Goal: Complete application form

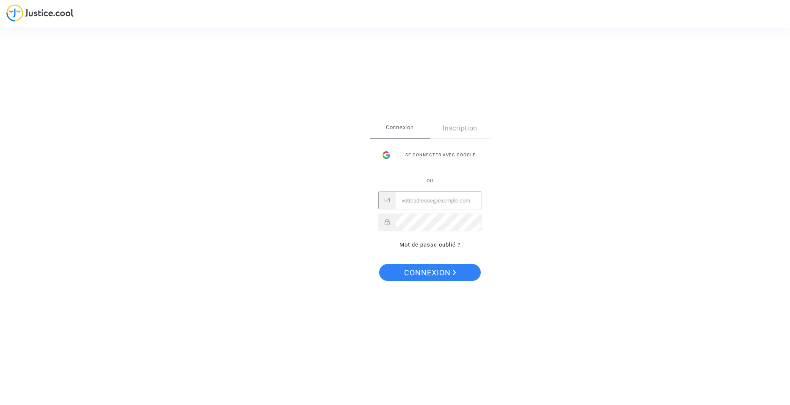
click at [426, 197] on input "Email" at bounding box center [439, 200] width 86 height 17
click at [436, 156] on div "Se connecter avec Google" at bounding box center [430, 155] width 104 height 17
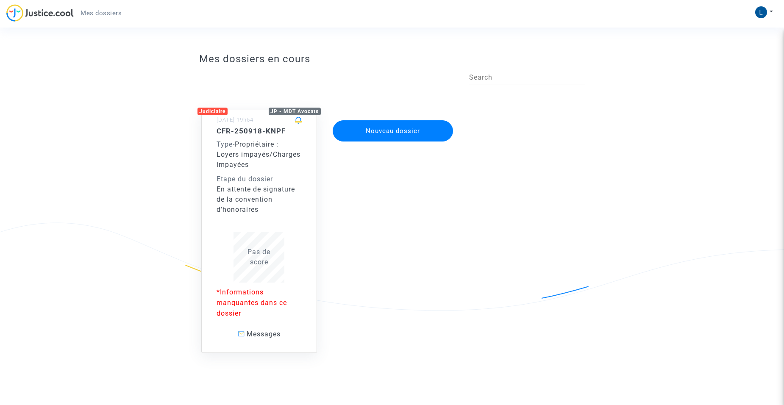
click at [374, 132] on button "Nouveau dossier" at bounding box center [393, 130] width 120 height 21
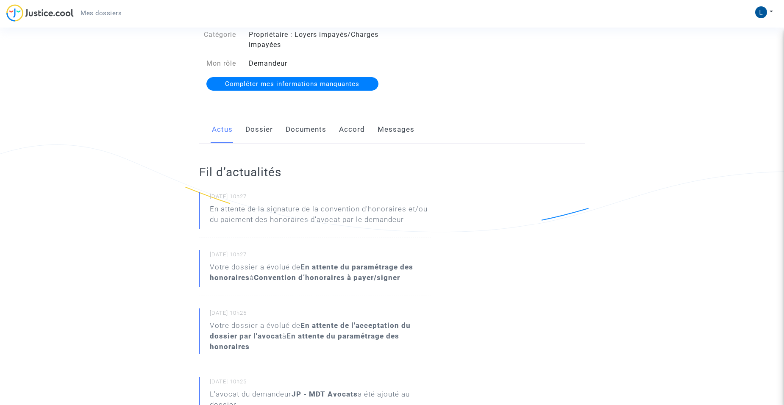
scroll to position [42, 0]
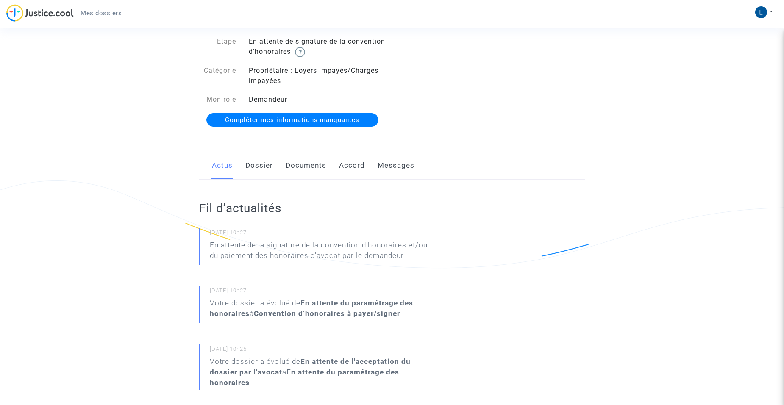
click at [279, 119] on span "Compléter mes informations manquantes" at bounding box center [292, 120] width 134 height 8
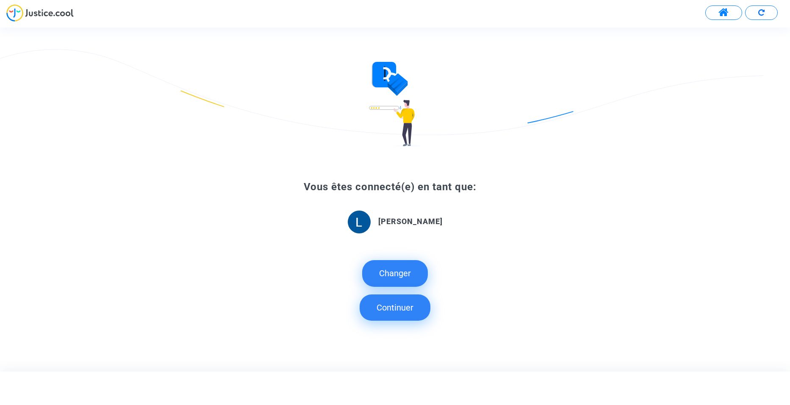
click at [400, 311] on button "Continuer" at bounding box center [395, 308] width 71 height 26
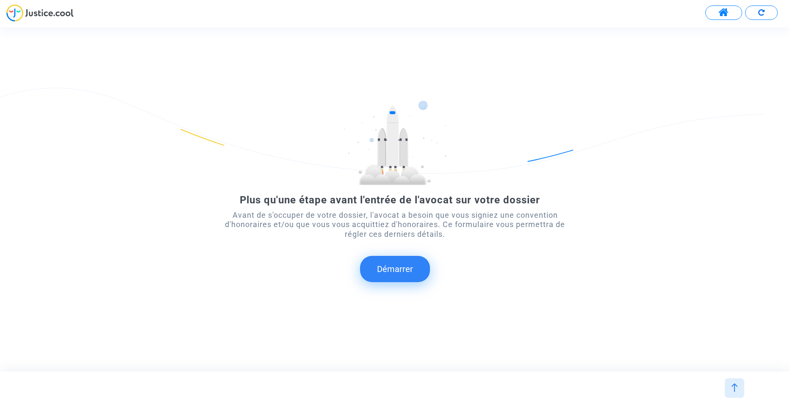
click at [395, 265] on button "Démarrer" at bounding box center [395, 269] width 70 height 26
